Goal: Check status: Check status

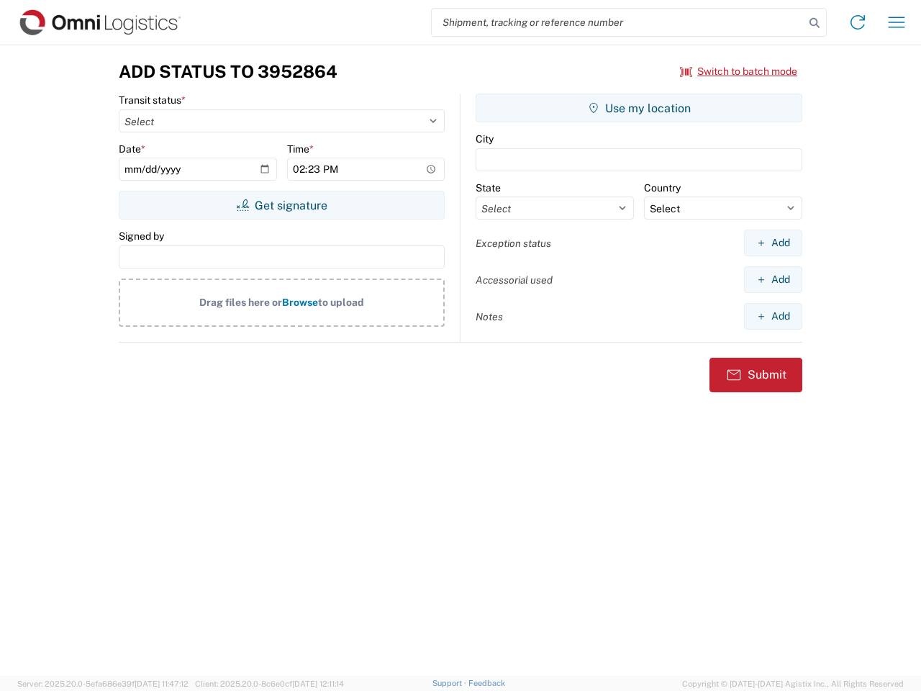
click at [618, 22] on input "search" at bounding box center [618, 22] width 373 height 27
click at [815, 23] on icon at bounding box center [815, 23] width 20 height 20
click at [858, 22] on icon at bounding box center [858, 22] width 23 height 23
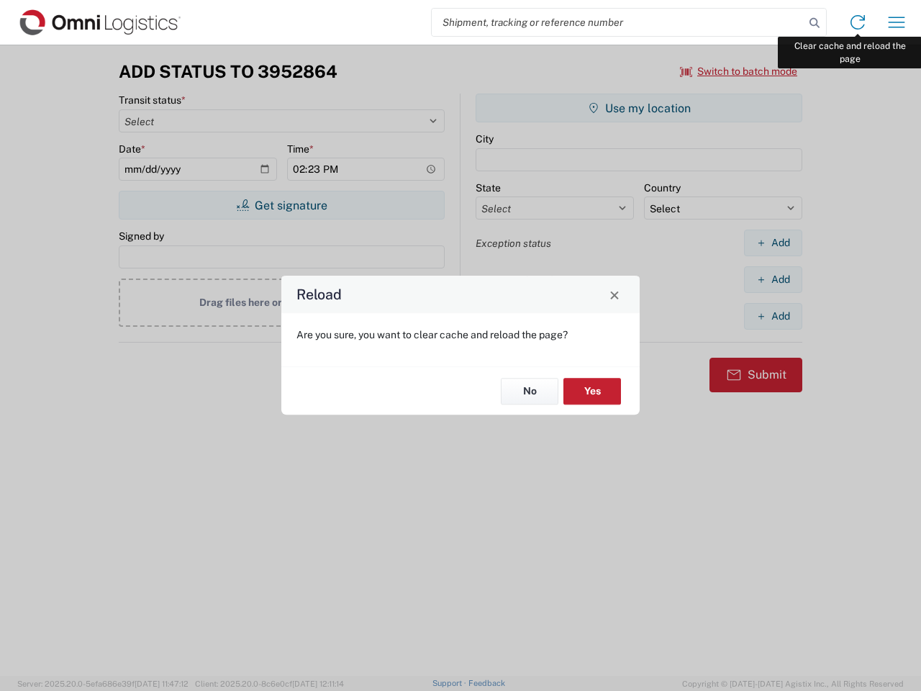
click at [897, 22] on div "Reload Are you sure, you want to clear cache and reload the page? No Yes" at bounding box center [460, 345] width 921 height 691
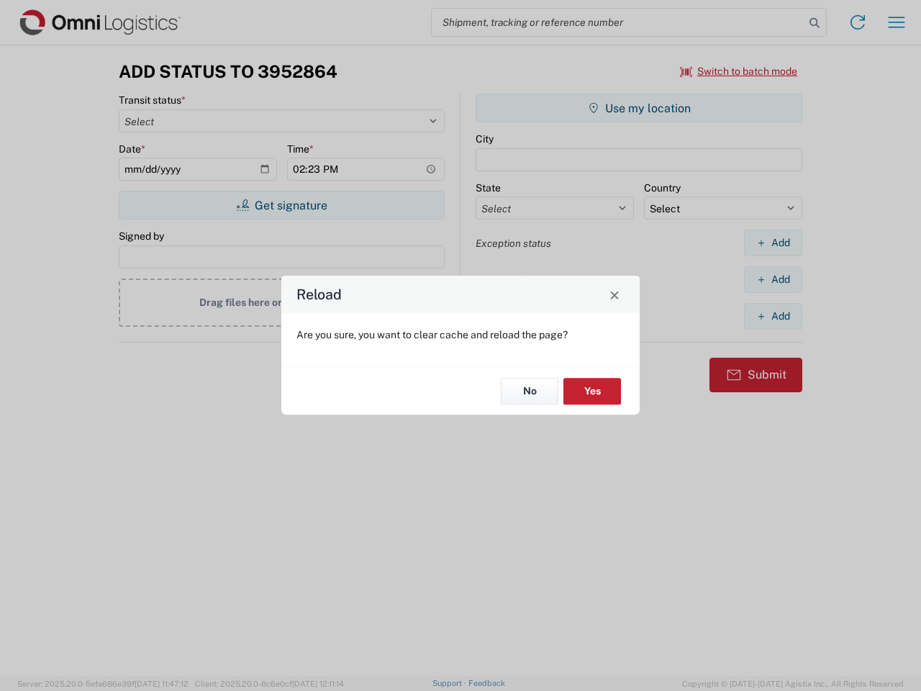
click at [739, 71] on div "Reload Are you sure, you want to clear cache and reload the page? No Yes" at bounding box center [460, 345] width 921 height 691
click at [281, 205] on div "Reload Are you sure, you want to clear cache and reload the page? No Yes" at bounding box center [460, 345] width 921 height 691
click at [639, 108] on div "Reload Are you sure, you want to clear cache and reload the page? No Yes" at bounding box center [460, 345] width 921 height 691
click at [773, 243] on div "Reload Are you sure, you want to clear cache and reload the page? No Yes" at bounding box center [460, 345] width 921 height 691
click at [773, 279] on div "Reload Are you sure, you want to clear cache and reload the page? No Yes" at bounding box center [460, 345] width 921 height 691
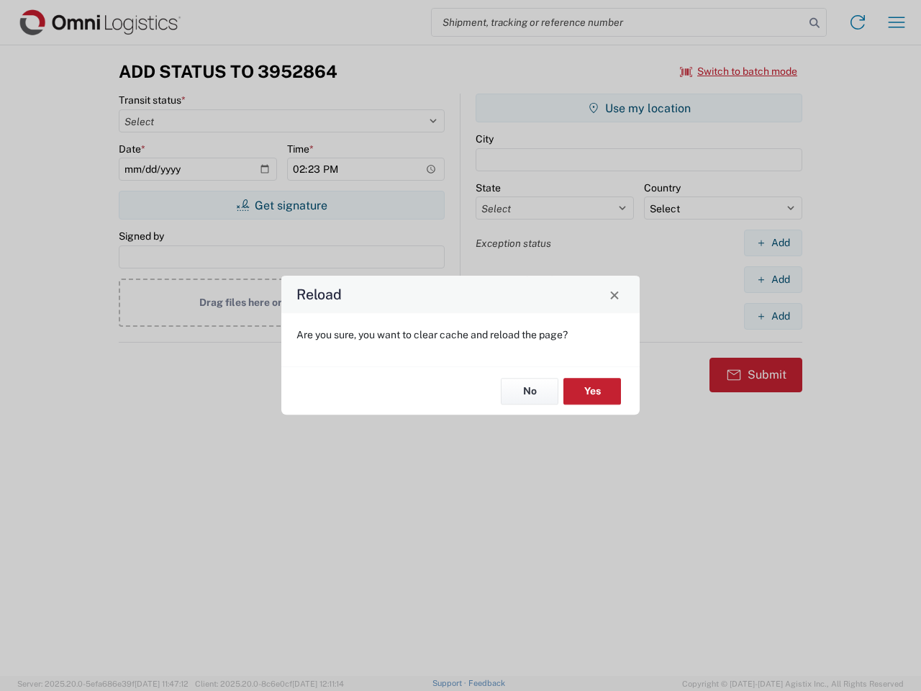
click at [773, 316] on div "Reload Are you sure, you want to clear cache and reload the page? No Yes" at bounding box center [460, 345] width 921 height 691
